Goal: Communication & Community: Answer question/provide support

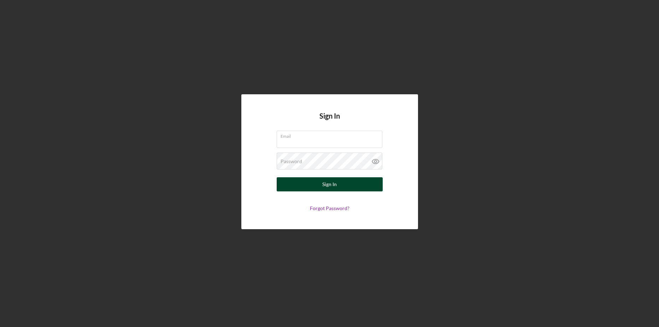
type input "[EMAIL_ADDRESS][DOMAIN_NAME]"
click at [334, 185] on div "Sign In" at bounding box center [329, 184] width 14 height 14
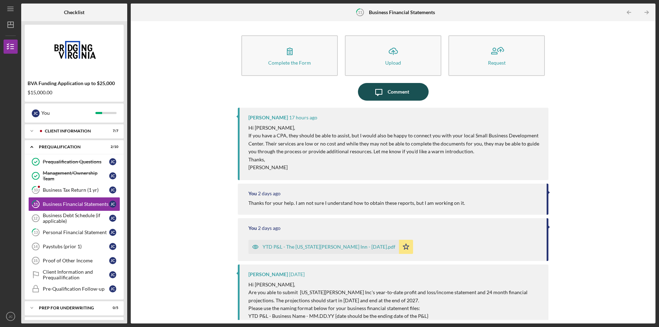
click at [404, 84] on div "Comment" at bounding box center [399, 92] width 22 height 18
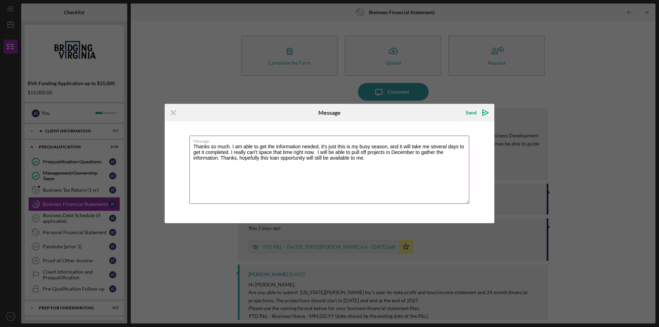
click at [406, 166] on textarea "Thanks so much. I am able to get the information needed, it's just this is my b…" at bounding box center [329, 170] width 280 height 68
type textarea "Thanks so much. I am able to get the information needed, it's just this is my b…"
click at [482, 111] on icon "Icon/icon-invite-send" at bounding box center [486, 113] width 18 height 18
